Goal: Information Seeking & Learning: Learn about a topic

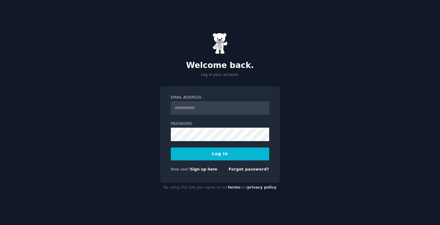
click at [230, 111] on input "Email Address" at bounding box center [220, 107] width 98 height 13
type input "**********"
click at [227, 151] on button "Log In" at bounding box center [220, 153] width 98 height 13
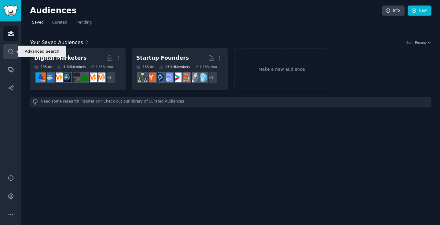
click at [7, 52] on link "Search" at bounding box center [10, 51] width 15 height 15
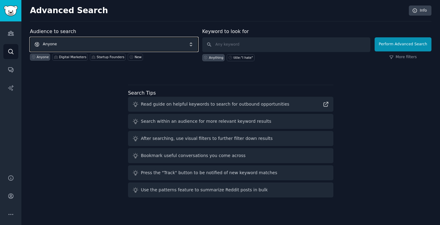
click at [114, 46] on span "Anyone" at bounding box center [114, 44] width 168 height 14
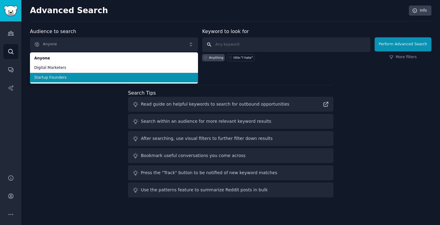
click at [236, 48] on input "text" at bounding box center [286, 44] width 168 height 15
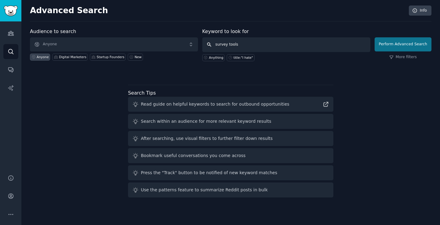
type input "survey tools"
click at [393, 46] on button "Perform Advanced Search" at bounding box center [403, 44] width 57 height 14
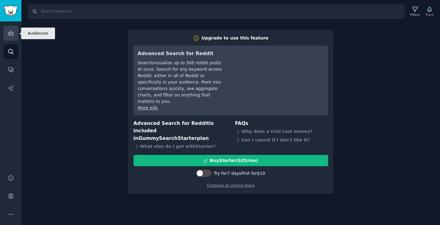
click at [10, 32] on icon "Sidebar" at bounding box center [11, 33] width 6 height 6
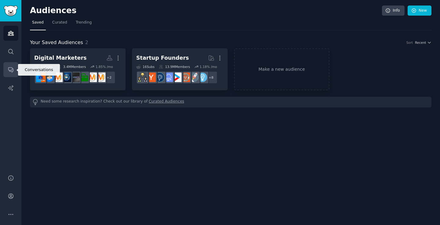
click at [9, 71] on icon "Sidebar" at bounding box center [11, 69] width 6 height 6
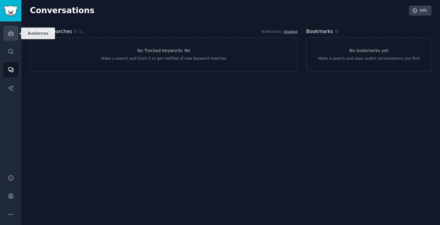
click at [12, 32] on icon "Sidebar" at bounding box center [11, 33] width 6 height 6
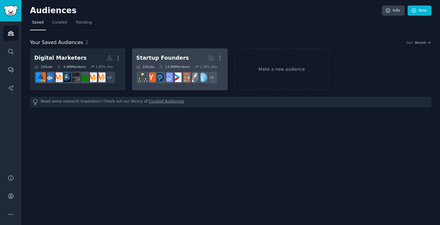
click at [149, 56] on div "Startup Founders" at bounding box center [162, 58] width 53 height 8
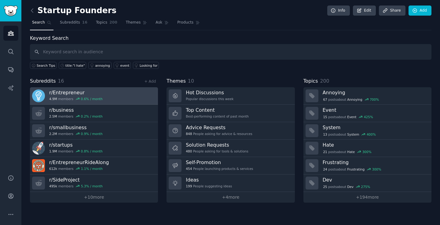
click at [129, 93] on link "r/ Entrepreneur 4.9M members 0.6 % / month" at bounding box center [94, 95] width 128 height 17
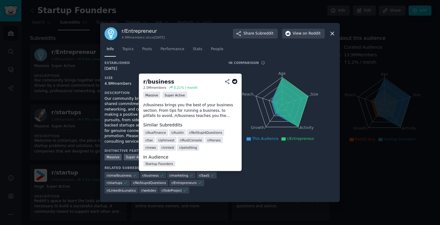
click at [149, 176] on span "r/ business" at bounding box center [150, 175] width 16 height 4
click at [154, 95] on div "Massive" at bounding box center [151, 95] width 17 height 6
click at [154, 83] on div "r/ business" at bounding box center [158, 82] width 31 height 8
click at [227, 79] on icon at bounding box center [227, 81] width 5 height 5
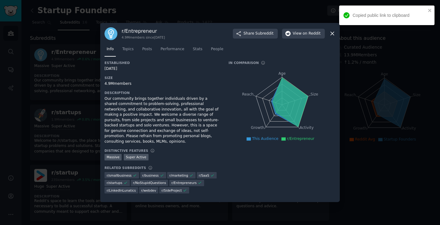
click at [221, 188] on div "Established 08/21/2008 Size 4.9M members Description Our community brings toget…" at bounding box center [219, 128] width 231 height 137
click at [84, 170] on div at bounding box center [220, 112] width 440 height 225
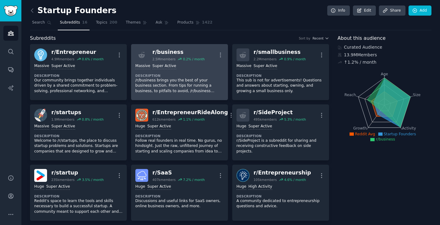
click at [185, 51] on div "r/ business" at bounding box center [178, 52] width 52 height 8
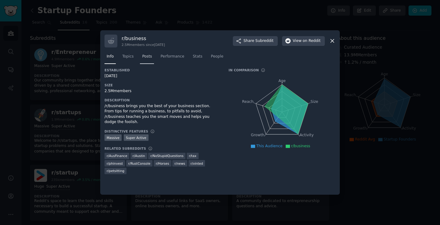
click at [150, 58] on span "Posts" at bounding box center [147, 56] width 10 height 5
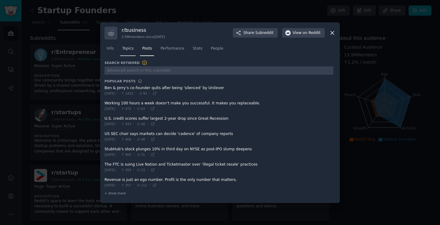
click at [128, 49] on span "Topics" at bounding box center [127, 48] width 11 height 5
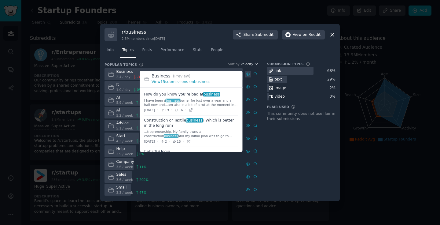
click at [248, 74] on icon at bounding box center [248, 74] width 4 height 4
